Goal: Complete application form

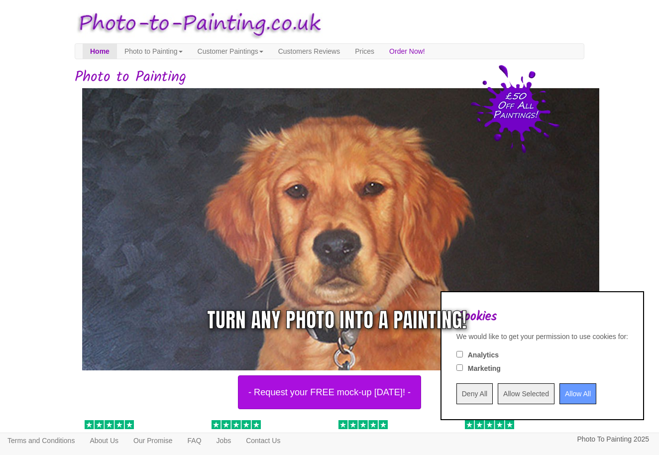
click at [564, 391] on input "Allow All" at bounding box center [578, 393] width 37 height 21
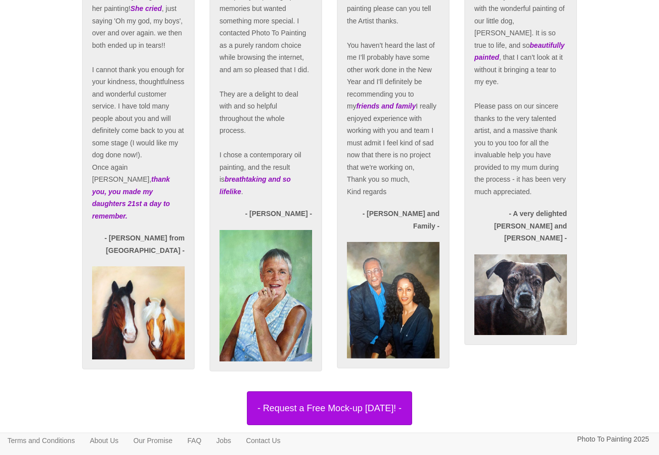
scroll to position [1926, 0]
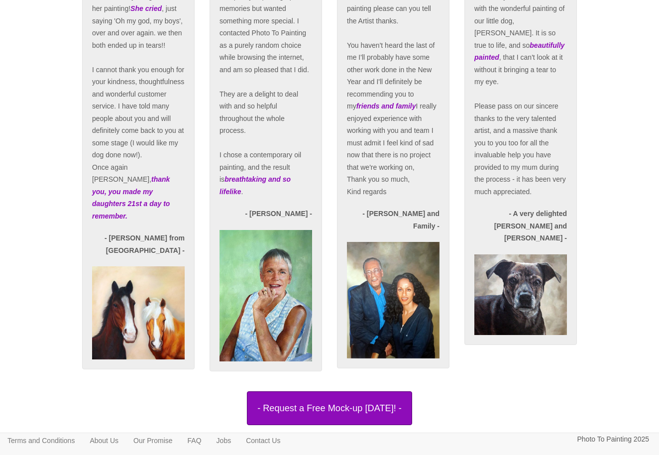
click at [347, 404] on button "- Request a Free Mock-up today! -" at bounding box center [329, 408] width 165 height 34
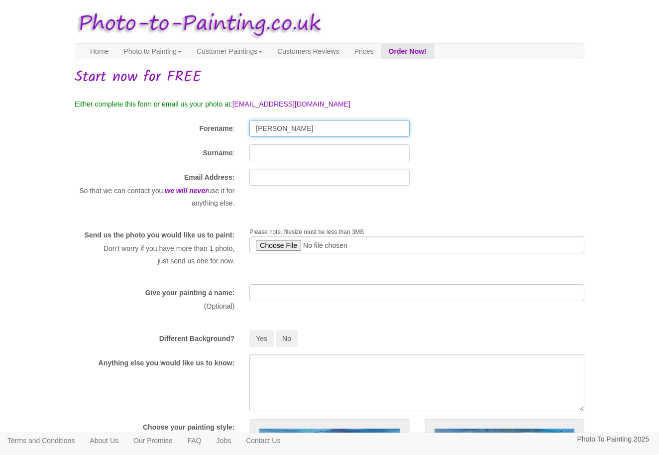
type input "[PERSON_NAME]"
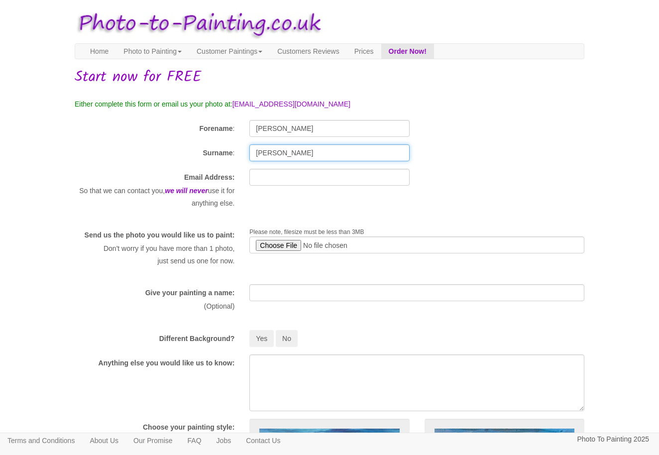
type input "[PERSON_NAME]"
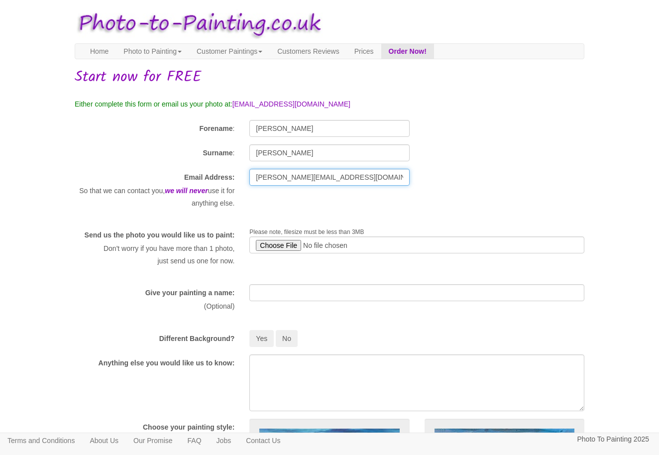
type input "[PERSON_NAME][EMAIL_ADDRESS][DOMAIN_NAME]"
click at [277, 244] on input "file" at bounding box center [416, 245] width 335 height 17
type input "C:\fakepath\Unknown-20.jpeg"
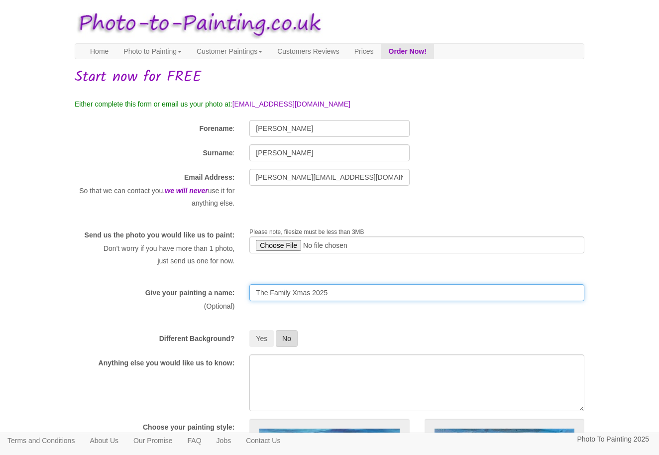
type input "The Family Xmas 2025"
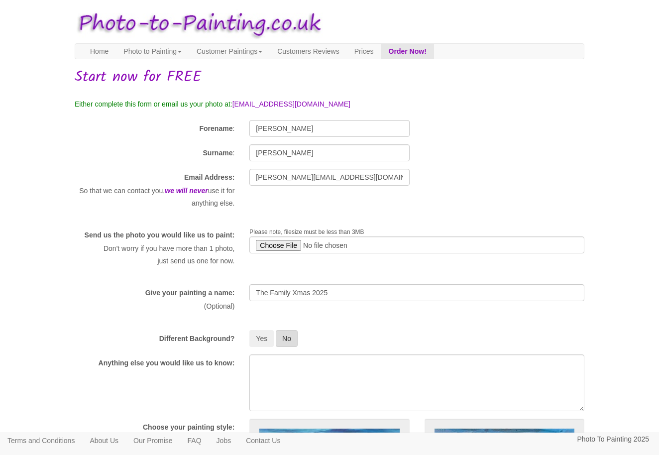
click at [291, 347] on button "No" at bounding box center [287, 338] width 22 height 17
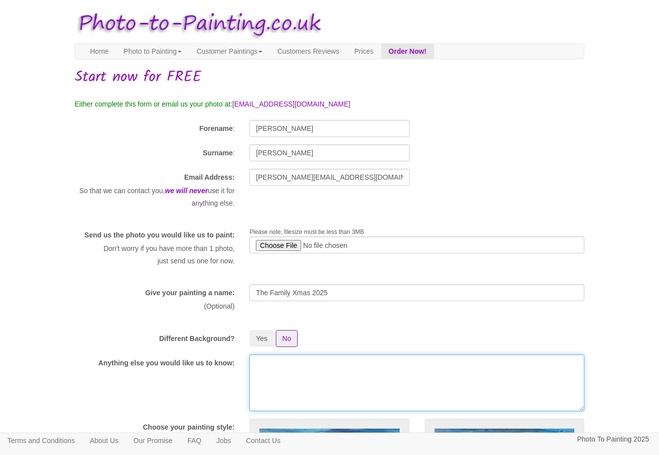
click at [265, 377] on textarea at bounding box center [416, 383] width 335 height 57
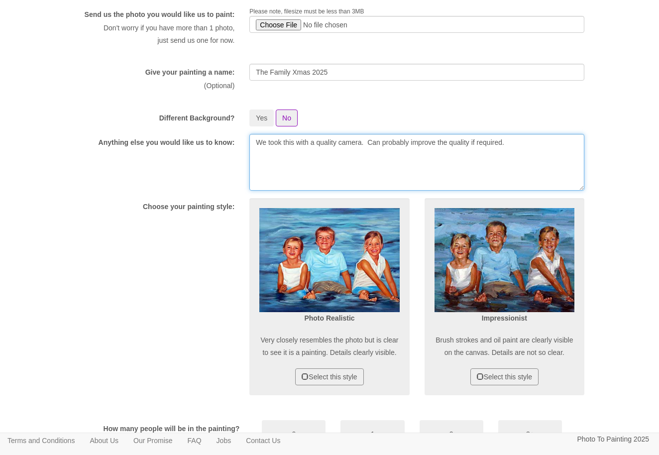
scroll to position [221, 0]
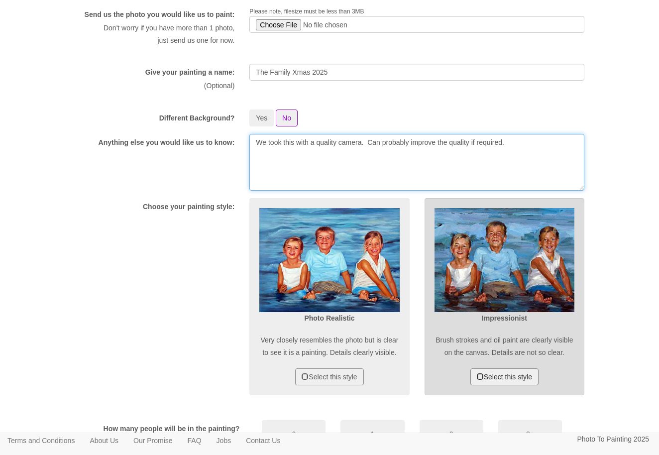
type textarea "We took this with a quality camera. Can probably improve the quality if require…"
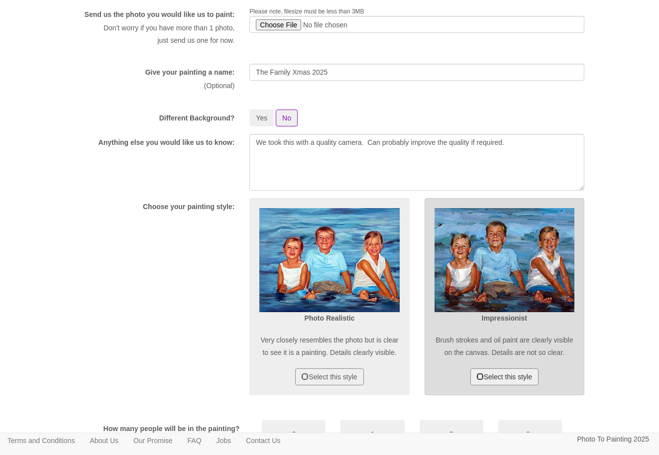
click at [515, 385] on button "Select this style" at bounding box center [505, 377] width 68 height 17
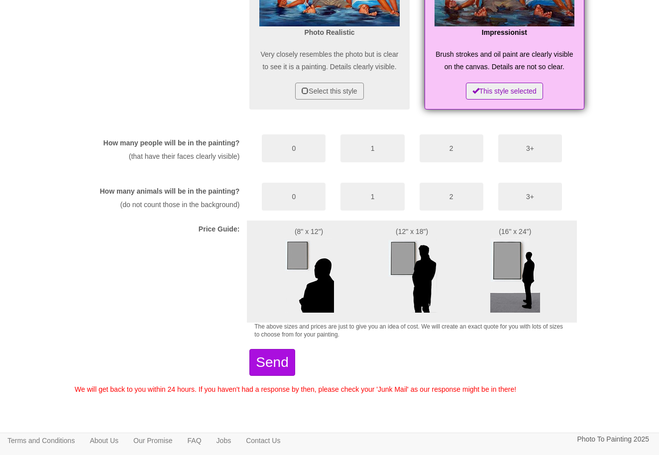
scroll to position [515, 0]
click at [537, 152] on button "3+" at bounding box center [530, 148] width 64 height 28
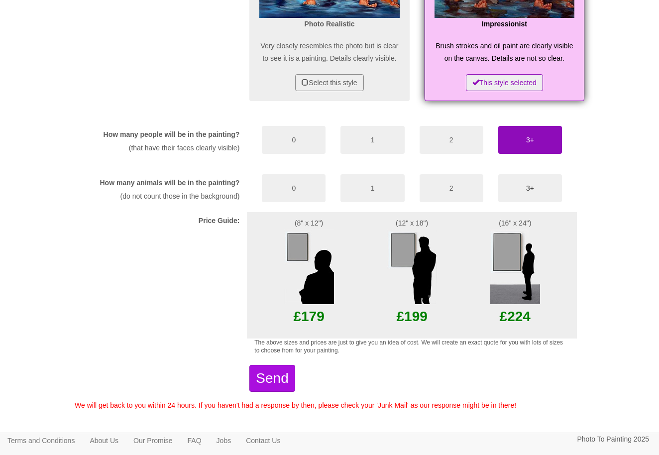
click at [527, 202] on button "3+" at bounding box center [530, 188] width 64 height 28
click at [408, 288] on img at bounding box center [412, 267] width 50 height 75
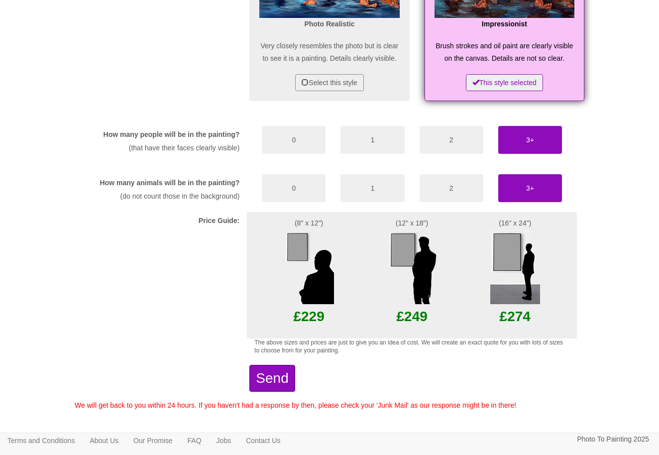
click at [281, 392] on button "Send" at bounding box center [271, 378] width 45 height 27
